Goal: Use online tool/utility: Utilize a website feature to perform a specific function

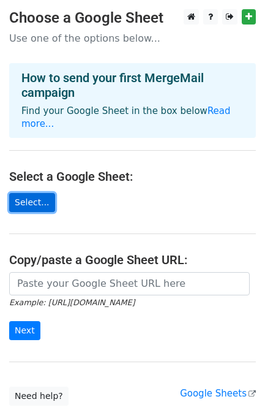
click at [28, 195] on link "Select..." at bounding box center [32, 202] width 46 height 19
click at [29, 193] on link "Select..." at bounding box center [32, 202] width 46 height 19
click at [25, 193] on link "Select..." at bounding box center [32, 202] width 46 height 19
click at [28, 193] on link "Select..." at bounding box center [32, 202] width 46 height 19
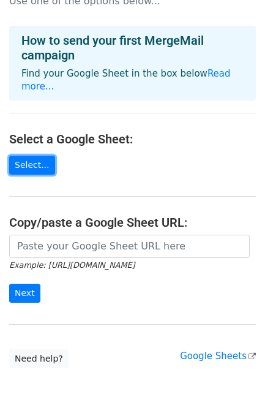
scroll to position [79, 0]
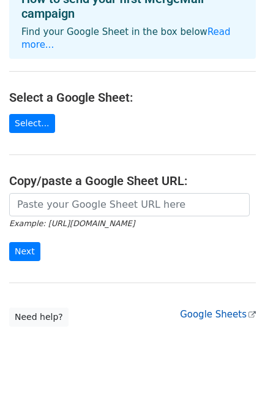
click at [214, 309] on link "Google Sheets" at bounding box center [218, 314] width 76 height 11
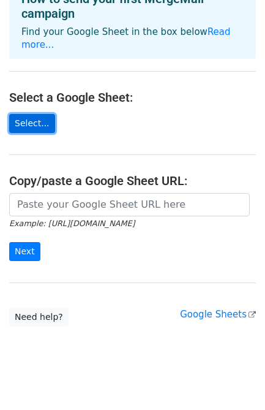
click at [34, 114] on link "Select..." at bounding box center [32, 123] width 46 height 19
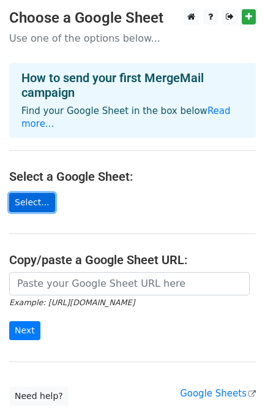
click at [26, 193] on link "Select..." at bounding box center [32, 202] width 46 height 19
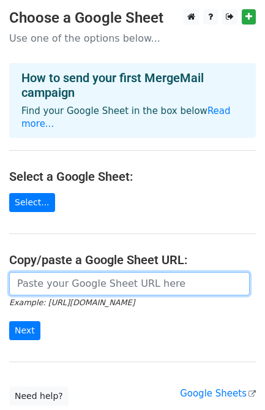
click at [95, 272] on input "url" at bounding box center [129, 283] width 241 height 23
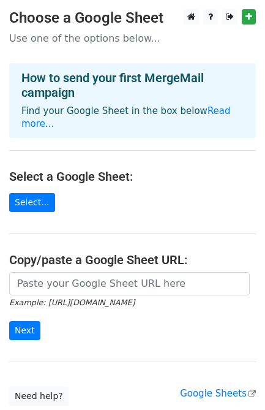
click at [77, 298] on small "Example: [URL][DOMAIN_NAME]" at bounding box center [72, 302] width 126 height 9
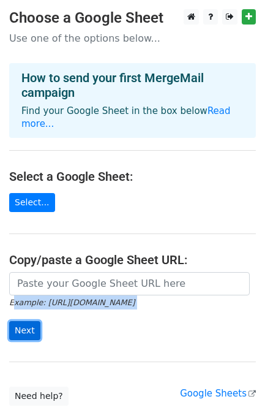
click at [15, 321] on input "Next" at bounding box center [24, 330] width 31 height 19
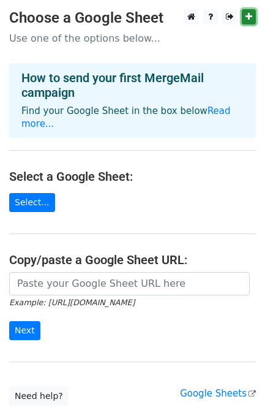
click at [248, 12] on link at bounding box center [249, 16] width 14 height 15
